Goal: Information Seeking & Learning: Learn about a topic

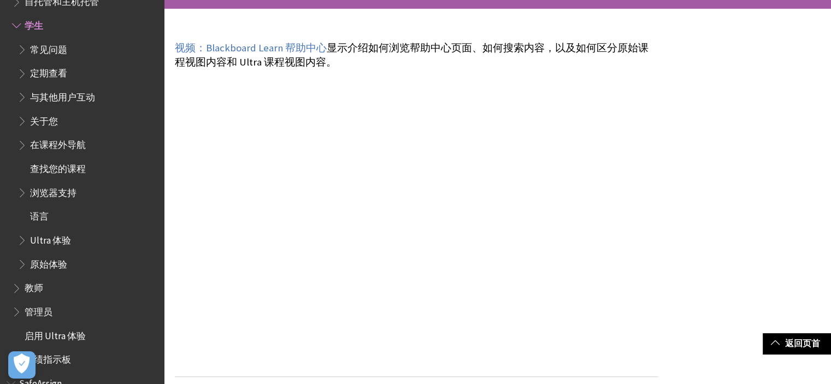
click at [59, 67] on span "定期查看" at bounding box center [48, 71] width 37 height 15
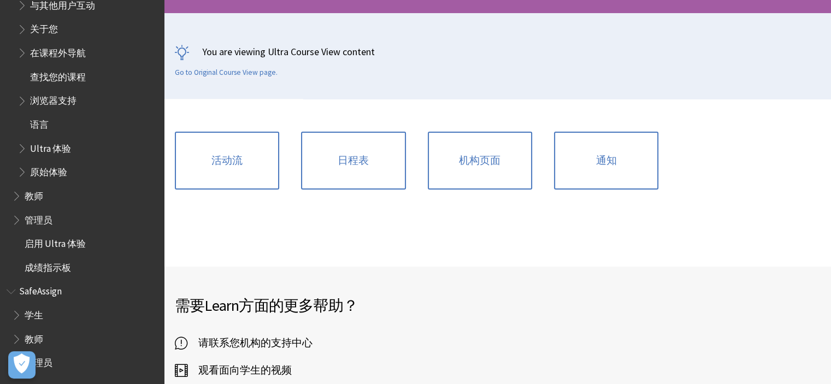
scroll to position [219, 0]
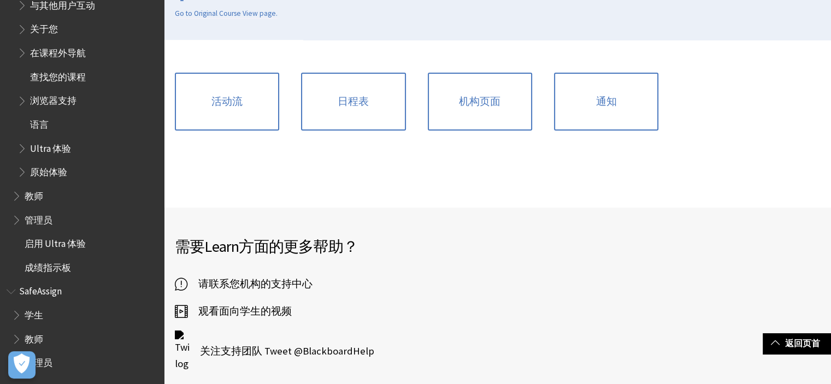
click at [56, 321] on span "学生" at bounding box center [84, 315] width 145 height 19
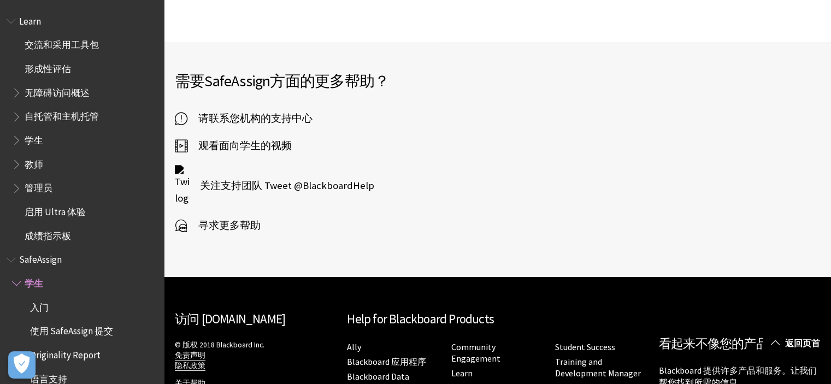
click at [42, 139] on span "学生" at bounding box center [34, 138] width 19 height 15
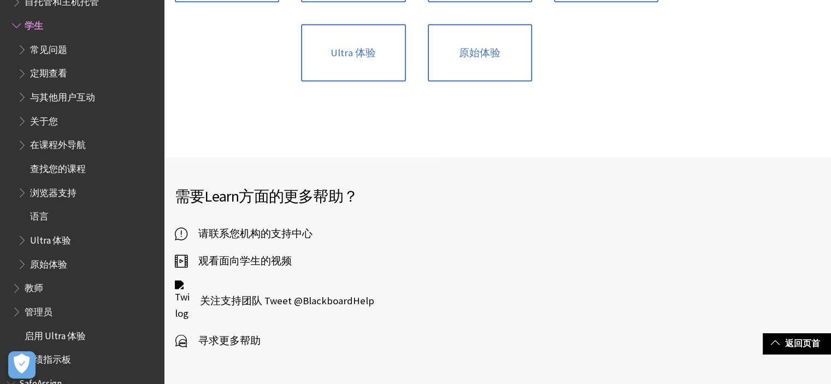
scroll to position [1256, 0]
